Goal: Find contact information: Find contact information

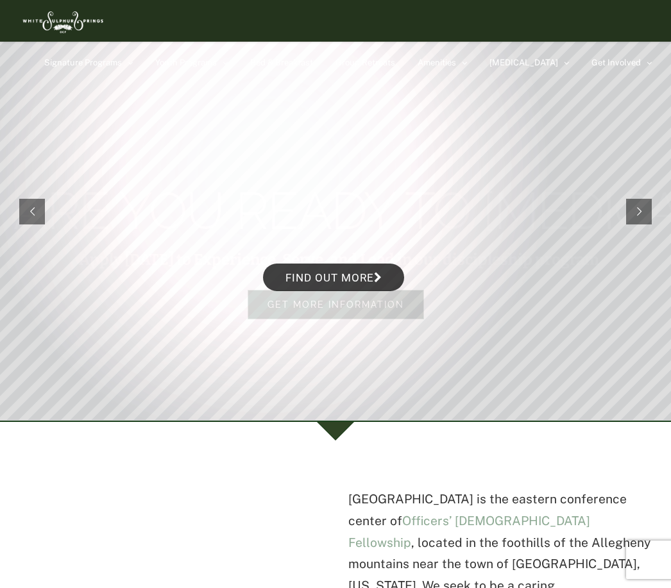
scroll to position [65, 0]
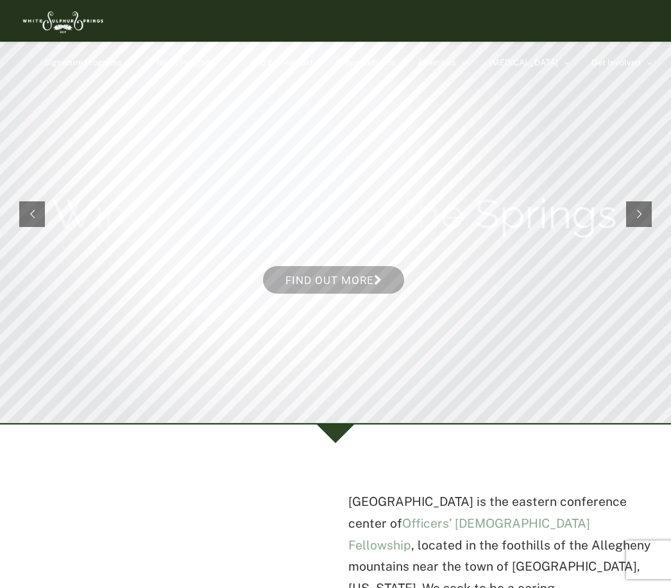
click at [33, 221] on rs-arrow at bounding box center [32, 214] width 26 height 26
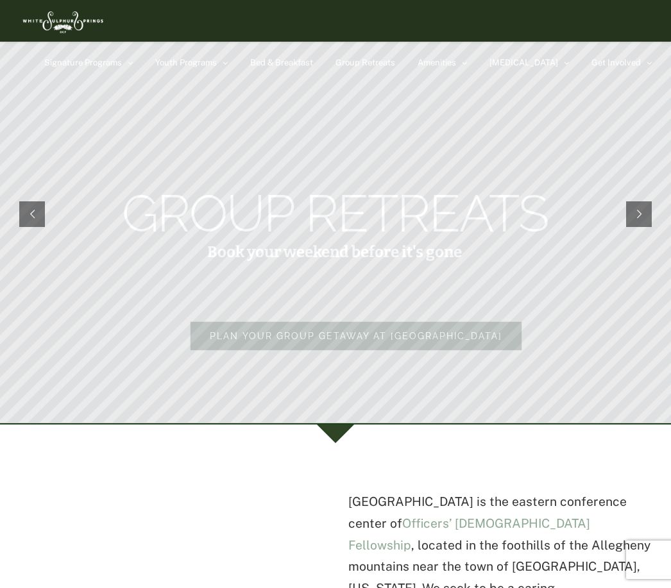
click at [635, 221] on rs-arrow at bounding box center [639, 214] width 26 height 26
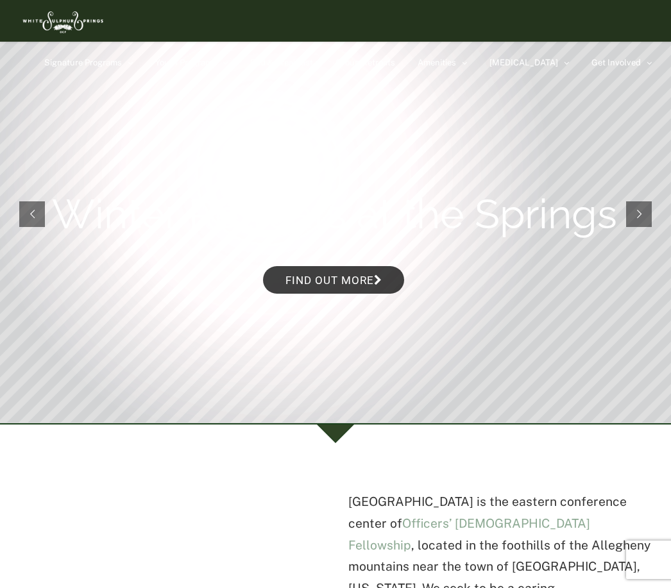
click at [646, 216] on rs-arrow at bounding box center [639, 214] width 26 height 26
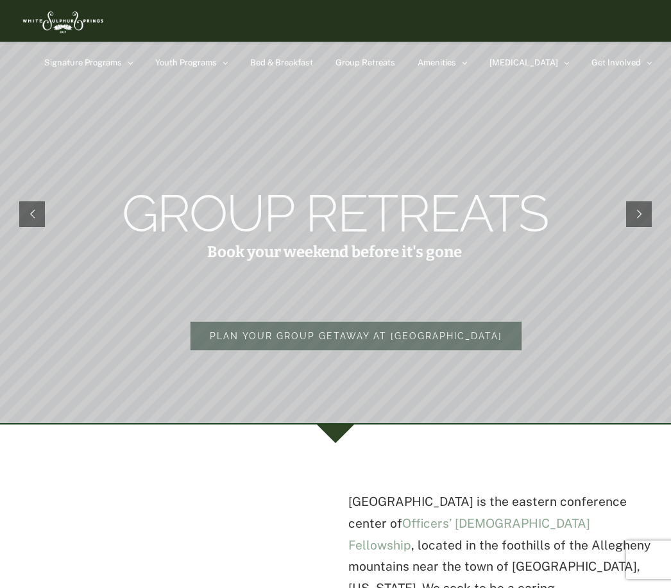
click at [637, 222] on rs-arrow at bounding box center [639, 214] width 26 height 26
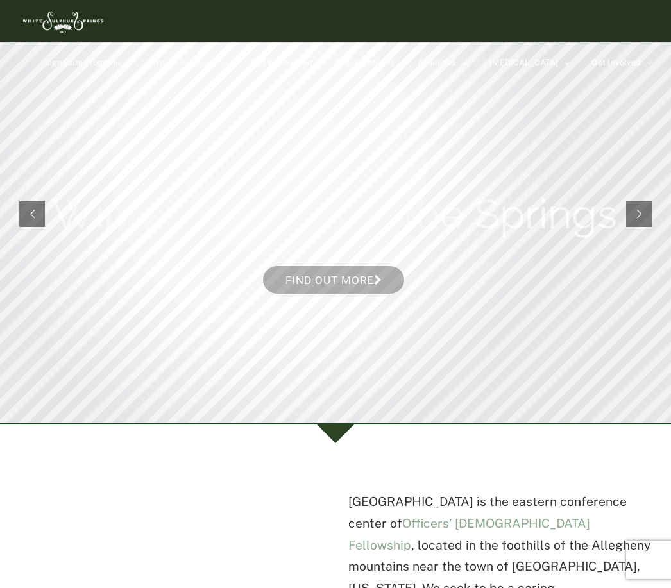
click at [648, 216] on rs-arrow at bounding box center [639, 214] width 26 height 26
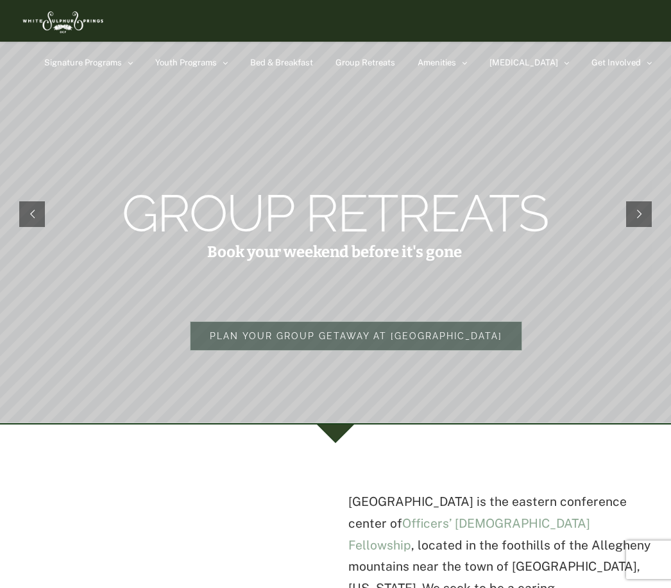
click at [26, 217] on rs-arrow at bounding box center [32, 214] width 26 height 26
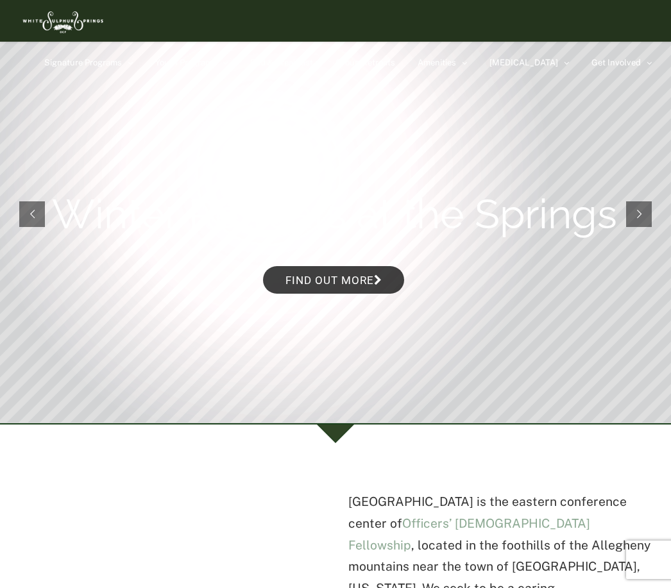
click at [633, 226] on rs-arrow at bounding box center [639, 214] width 26 height 26
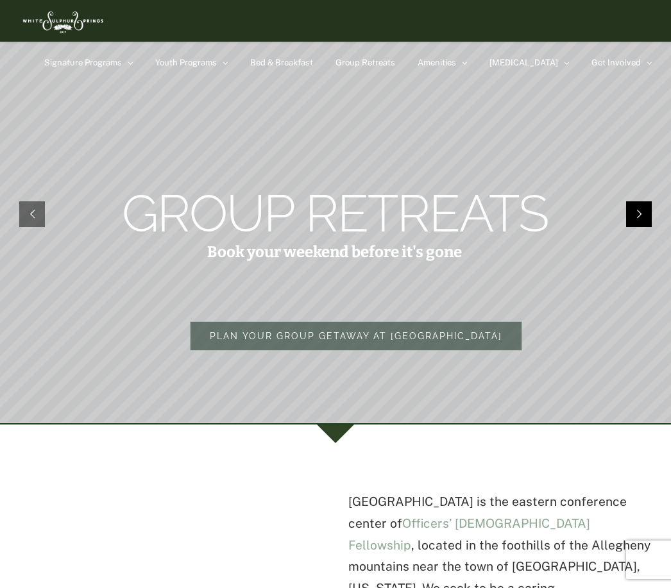
click at [638, 223] on rs-arrow at bounding box center [639, 214] width 26 height 26
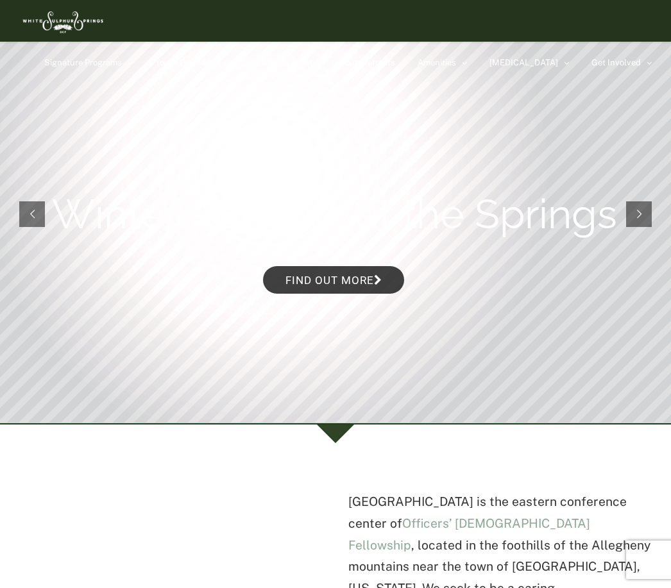
click at [620, 235] on rs-slide "Winter Retreats at the Springs Find out more" at bounding box center [335, 214] width 671 height 417
click at [639, 222] on rs-arrow at bounding box center [639, 214] width 26 height 26
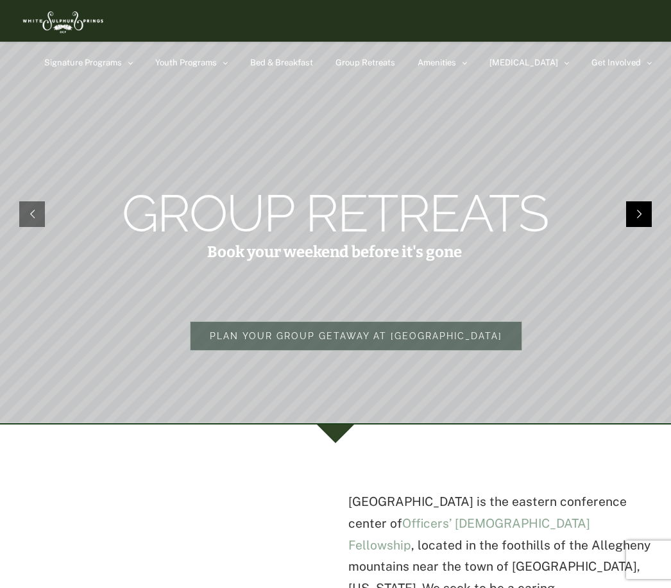
click at [646, 214] on rs-arrow at bounding box center [639, 214] width 26 height 26
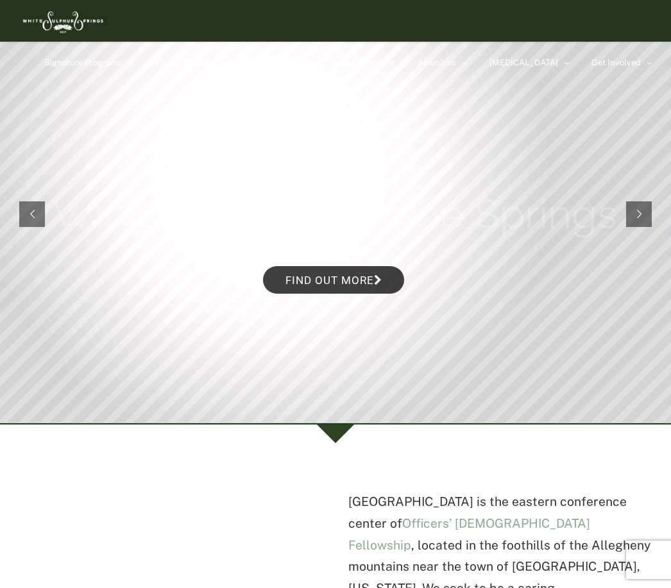
click at [32, 218] on rs-arrow at bounding box center [32, 214] width 26 height 26
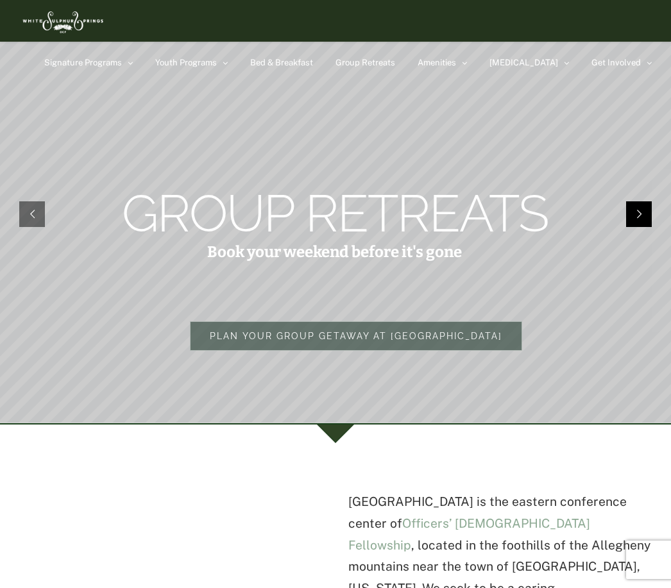
click at [641, 221] on rs-arrow at bounding box center [639, 214] width 26 height 26
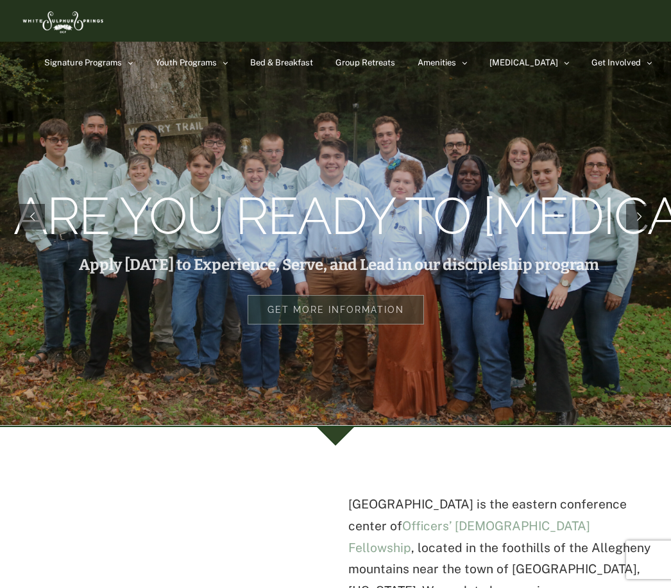
scroll to position [0, 0]
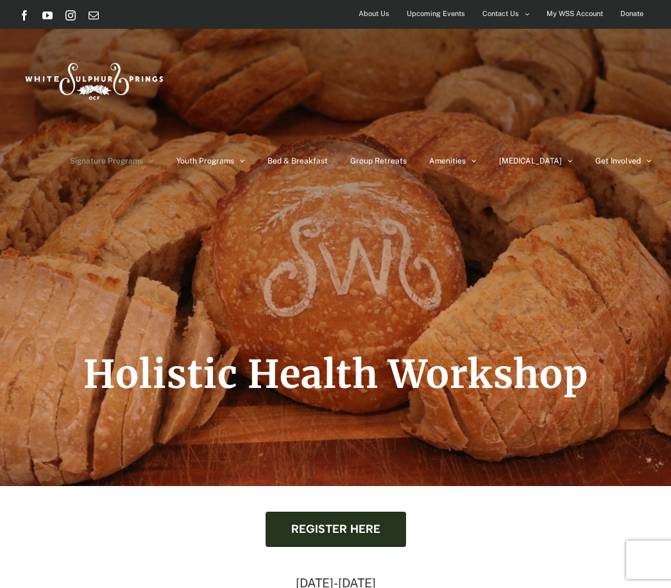
click at [381, 13] on span "About Us" at bounding box center [373, 13] width 31 height 19
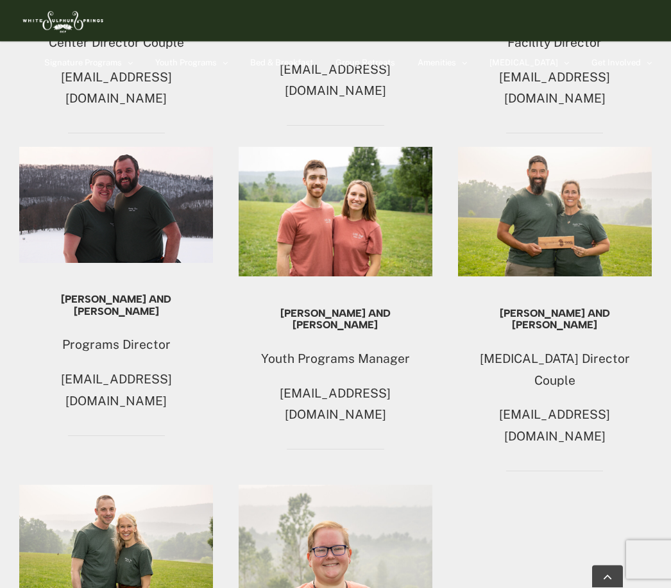
scroll to position [1114, 0]
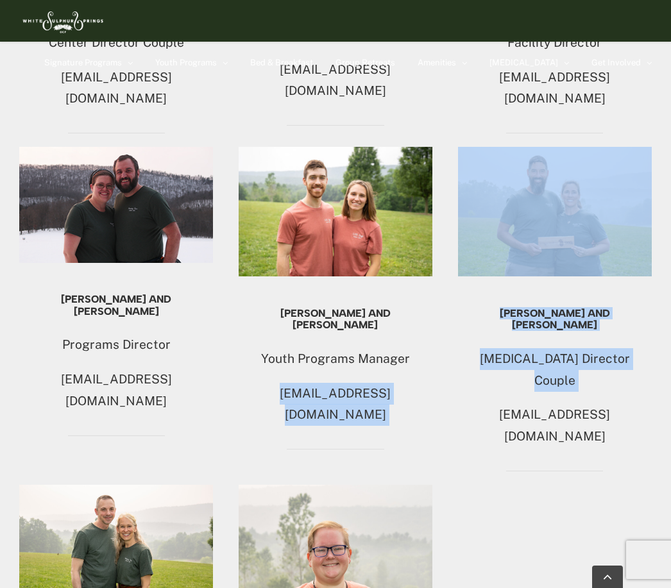
click at [374, 308] on div "Steele and Natalie Sessions Youth Programs Manager wssyouthprograms@ocfusa.org" at bounding box center [336, 367] width 194 height 118
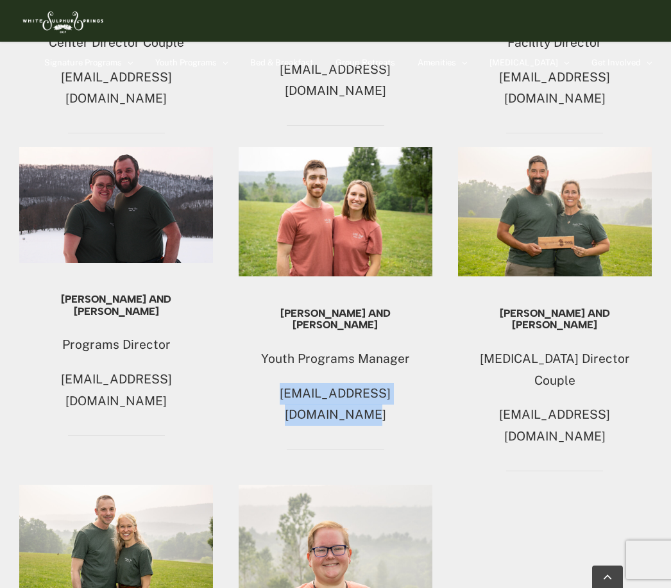
copy p "wssyouthprograms@ocfusa.org"
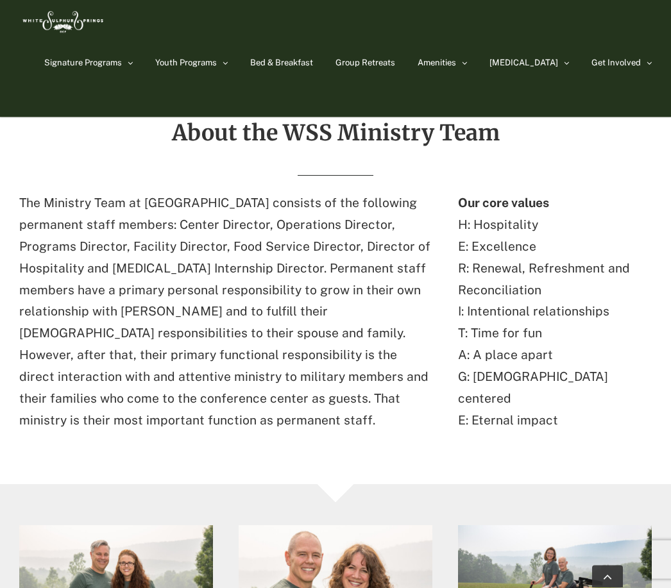
scroll to position [0, 0]
